Goal: Obtain resource: Obtain resource

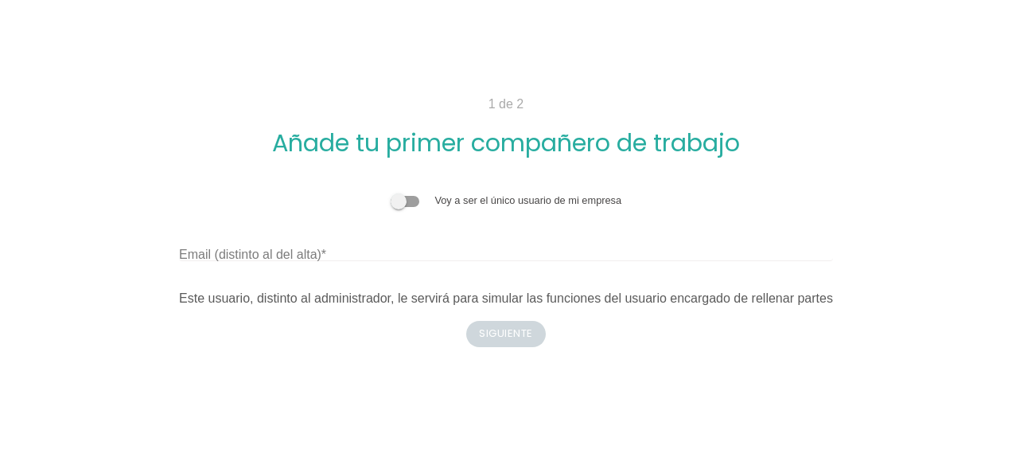
click at [414, 201] on span at bounding box center [405, 201] width 29 height 11
click at [391, 193] on input "checkbox" at bounding box center [391, 193] width 0 height 0
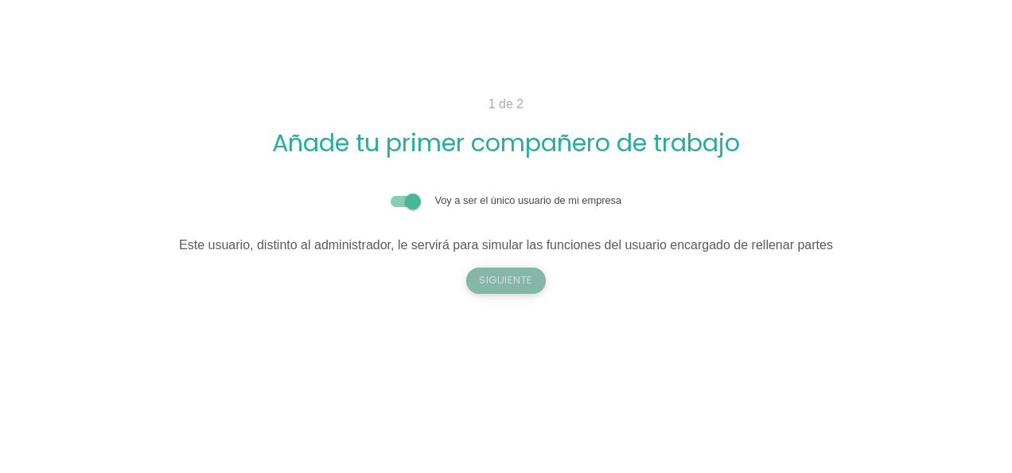
click at [487, 279] on button "Siguiente" at bounding box center [506, 279] width 80 height 25
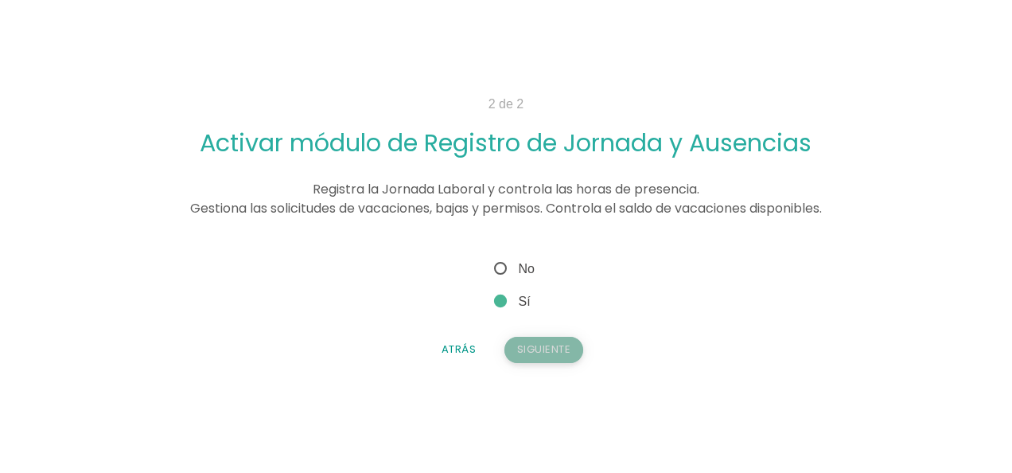
click at [532, 346] on button "Siguiente" at bounding box center [544, 349] width 80 height 25
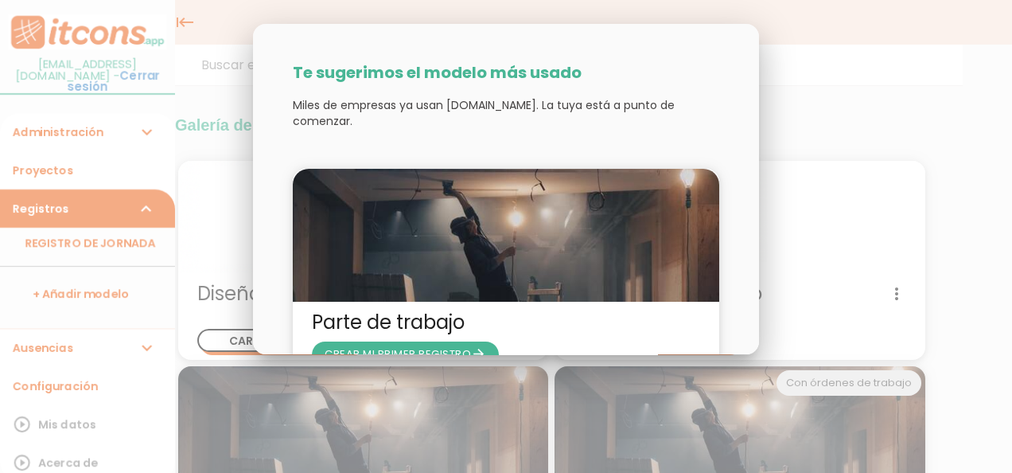
click at [990, 312] on div at bounding box center [506, 177] width 1012 height 591
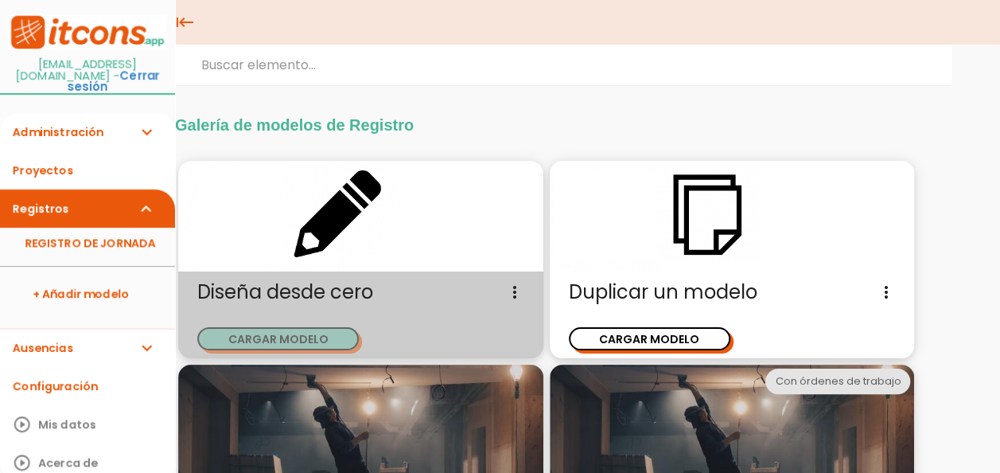
click at [258, 334] on button "CARGAR MODELO" at bounding box center [278, 338] width 162 height 23
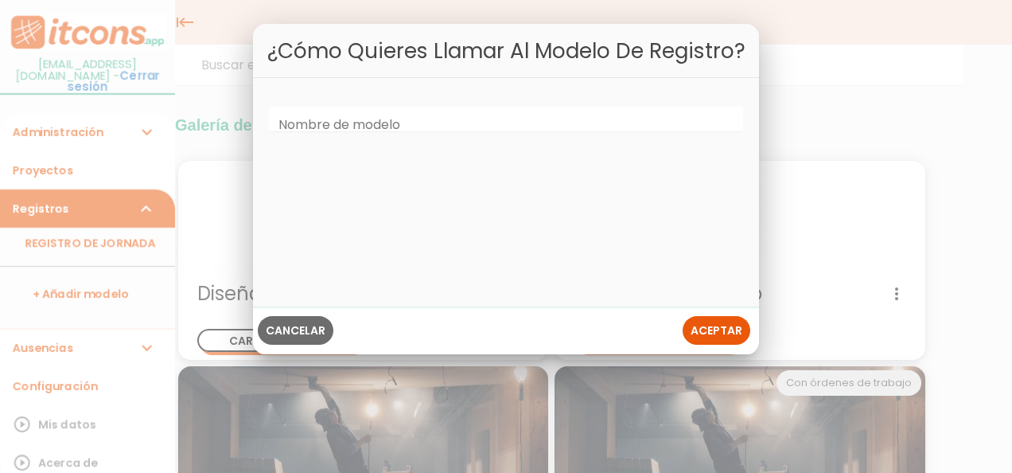
click at [81, 112] on div at bounding box center [506, 177] width 1012 height 591
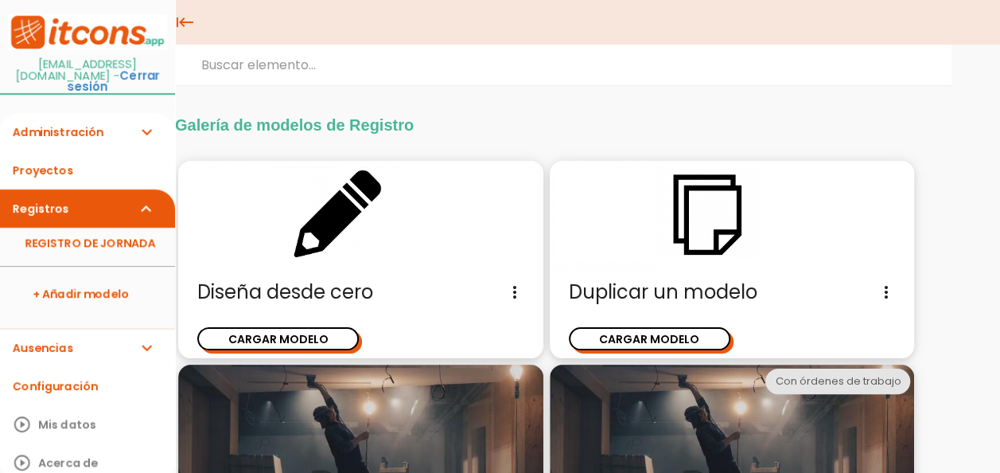
click at [109, 115] on link "Administración expand_more" at bounding box center [87, 132] width 175 height 38
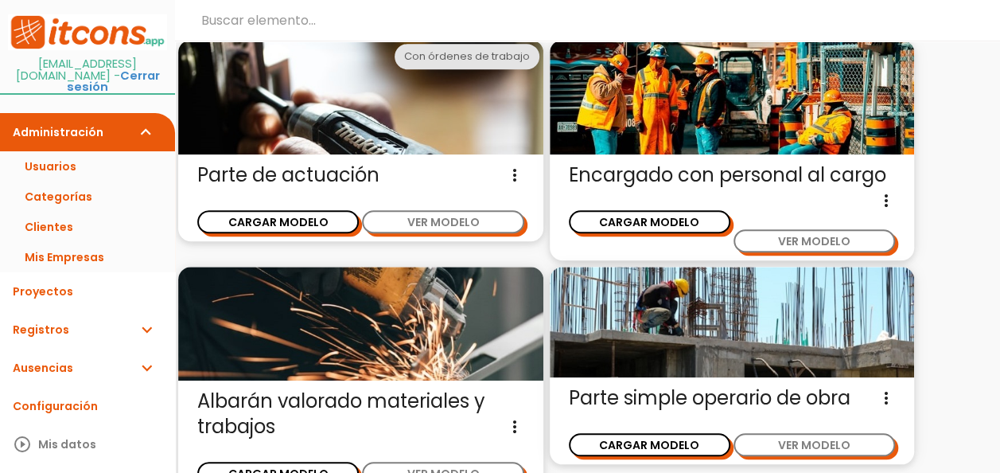
scroll to position [543, 0]
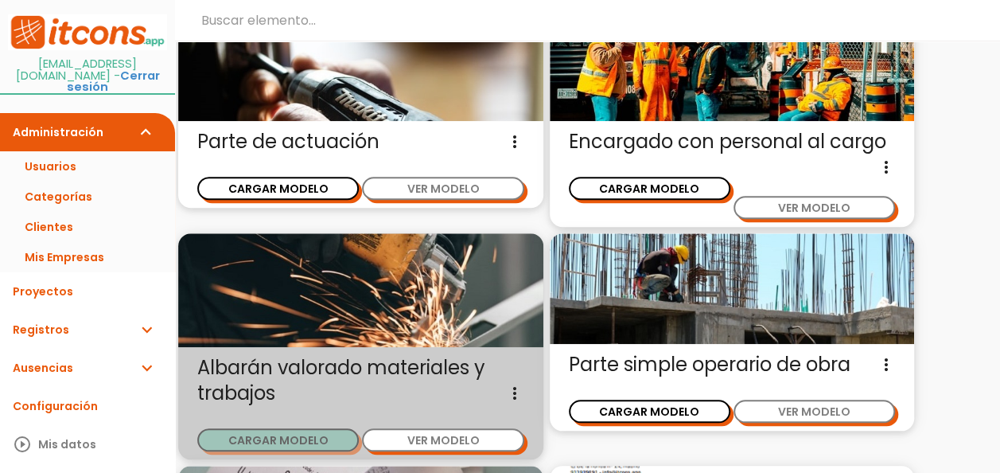
click at [315, 438] on button "CARGAR MODELO" at bounding box center [278, 439] width 162 height 23
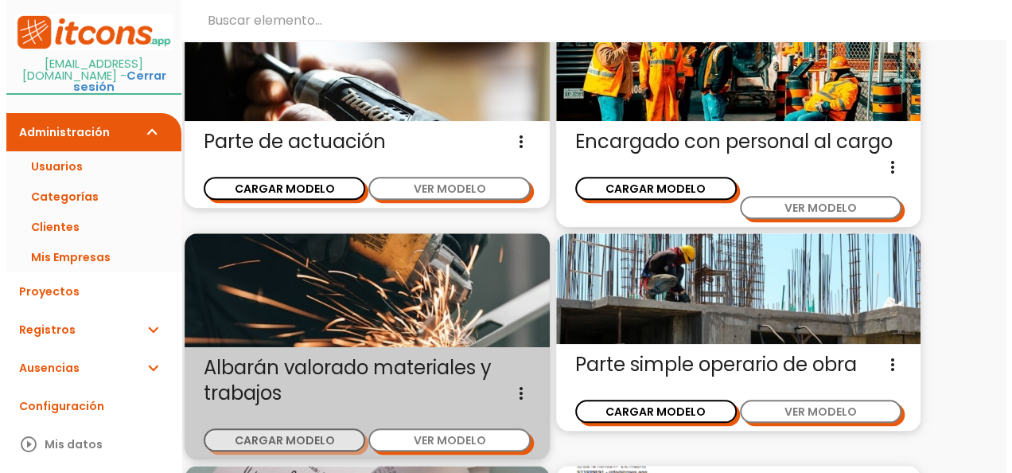
scroll to position [0, 0]
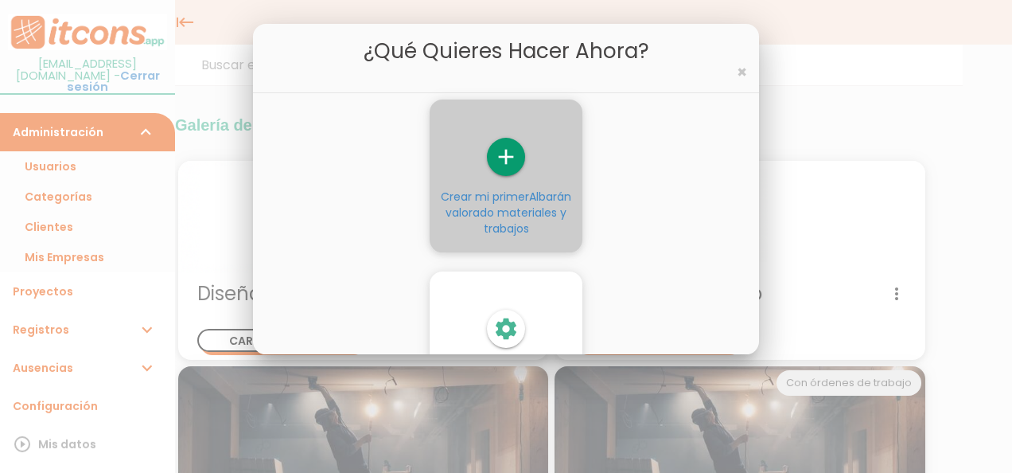
click at [500, 137] on div "add Crear mi primer Albarán valorado materiales y trabajos" at bounding box center [506, 175] width 153 height 153
click at [497, 213] on span "Albarán valorado materiales y trabajos" at bounding box center [509, 213] width 126 height 48
